Goal: Find specific page/section: Find specific page/section

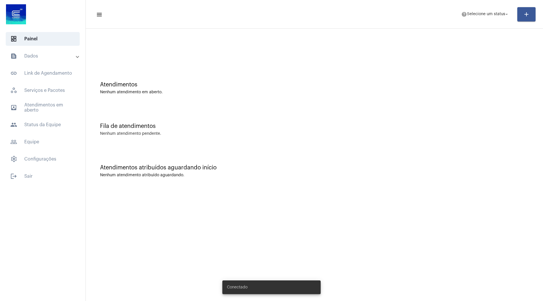
click at [47, 58] on mat-panel-title "text_snippet_outlined Dados" at bounding box center [43, 56] width 66 height 7
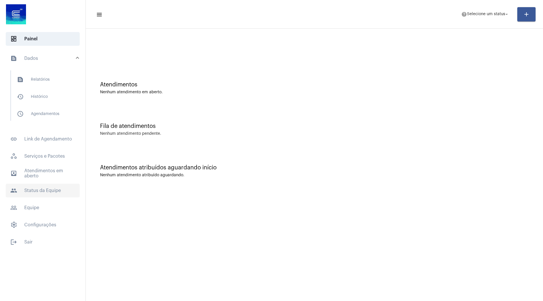
click at [42, 193] on span "people Status da Equipe" at bounding box center [43, 190] width 74 height 14
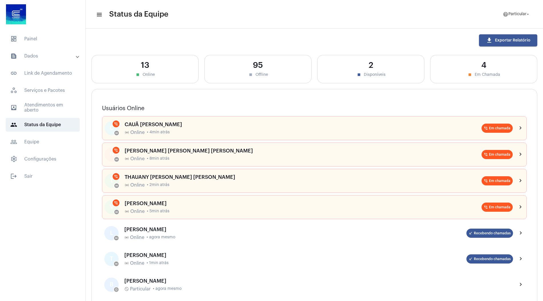
click at [33, 58] on mat-panel-title "text_snippet_outlined Dados" at bounding box center [43, 56] width 66 height 7
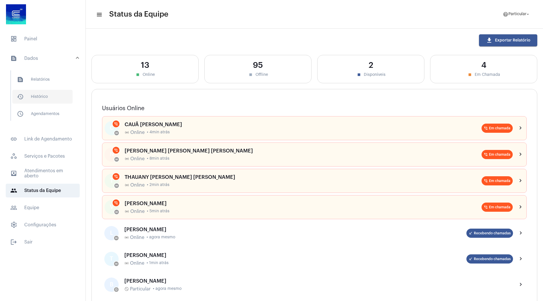
click at [34, 95] on span "history_outlined Histórico" at bounding box center [42, 97] width 60 height 14
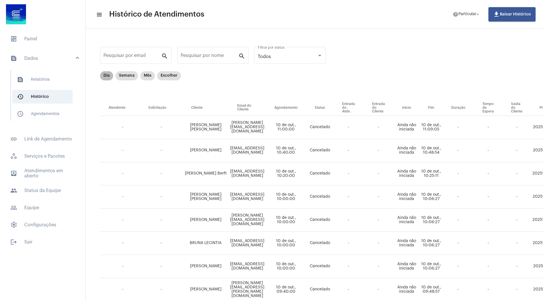
click at [106, 76] on mat-chip "Dia" at bounding box center [106, 75] width 13 height 9
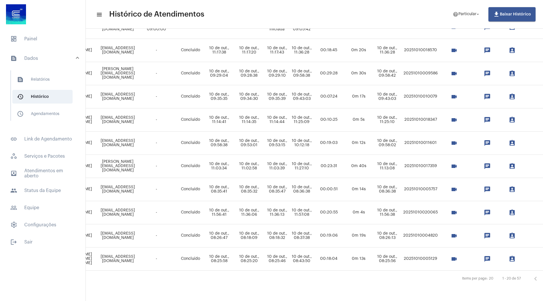
scroll to position [310, 237]
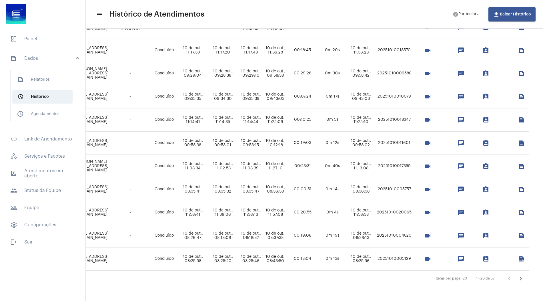
click at [519, 274] on icon "Próxima página" at bounding box center [520, 278] width 8 height 8
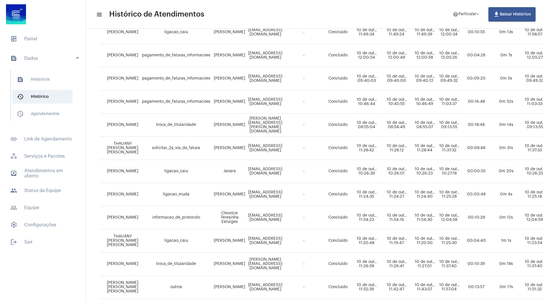
scroll to position [310, 0]
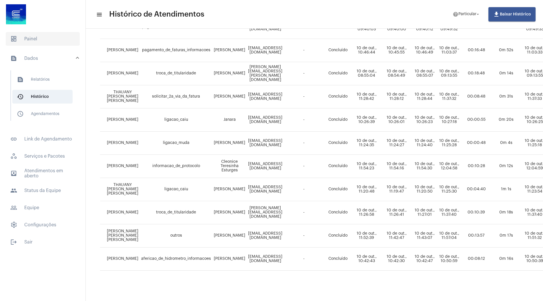
click at [50, 39] on span "dashboard Painel" at bounding box center [43, 39] width 74 height 14
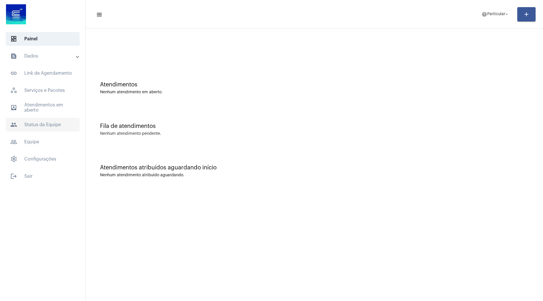
click at [44, 121] on span "people Status da Equipe" at bounding box center [43, 125] width 74 height 14
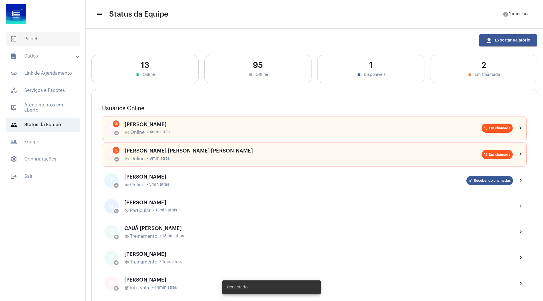
click at [44, 41] on span "dashboard Painel" at bounding box center [43, 39] width 74 height 14
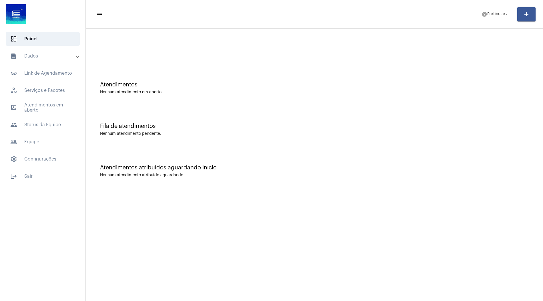
click at [40, 53] on mat-panel-title "text_snippet_outlined Dados" at bounding box center [43, 56] width 66 height 7
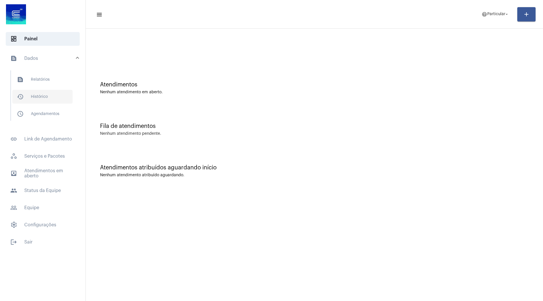
click at [47, 98] on span "history_outlined Histórico" at bounding box center [42, 97] width 60 height 14
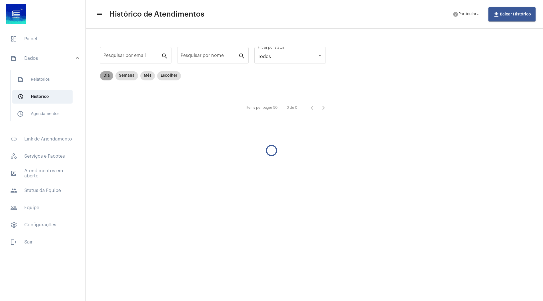
click at [104, 77] on mat-chip "Dia" at bounding box center [106, 75] width 13 height 9
